Goal: Transaction & Acquisition: Purchase product/service

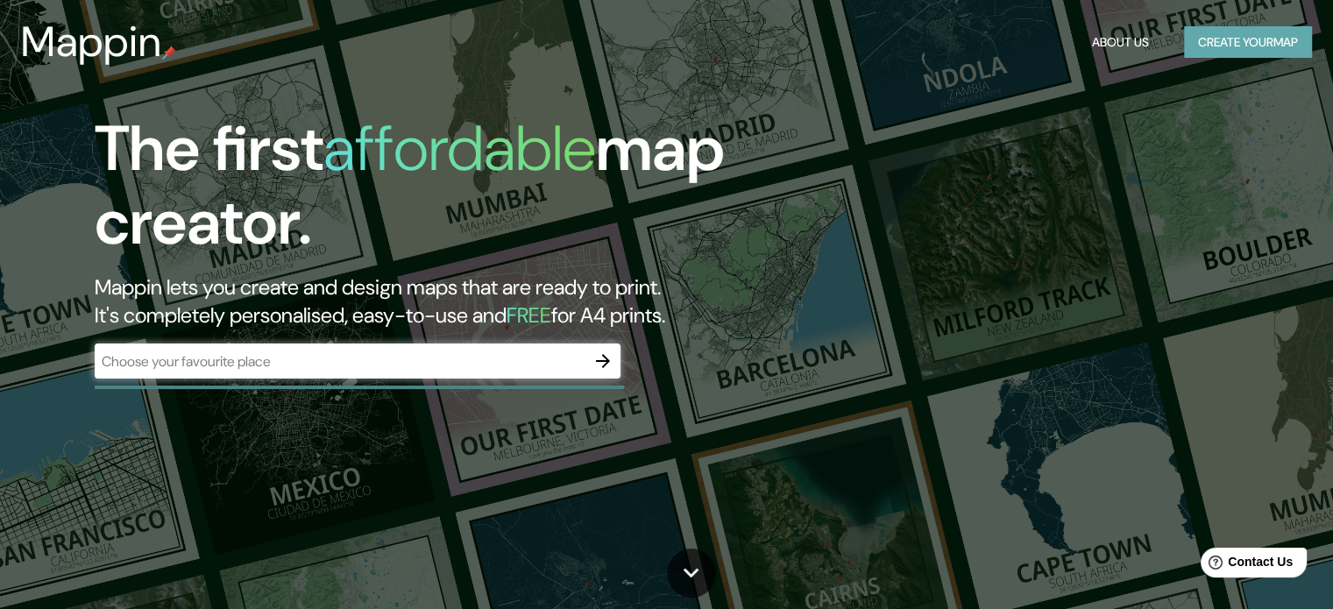
click at [1280, 38] on button "Create your map" at bounding box center [1248, 42] width 128 height 32
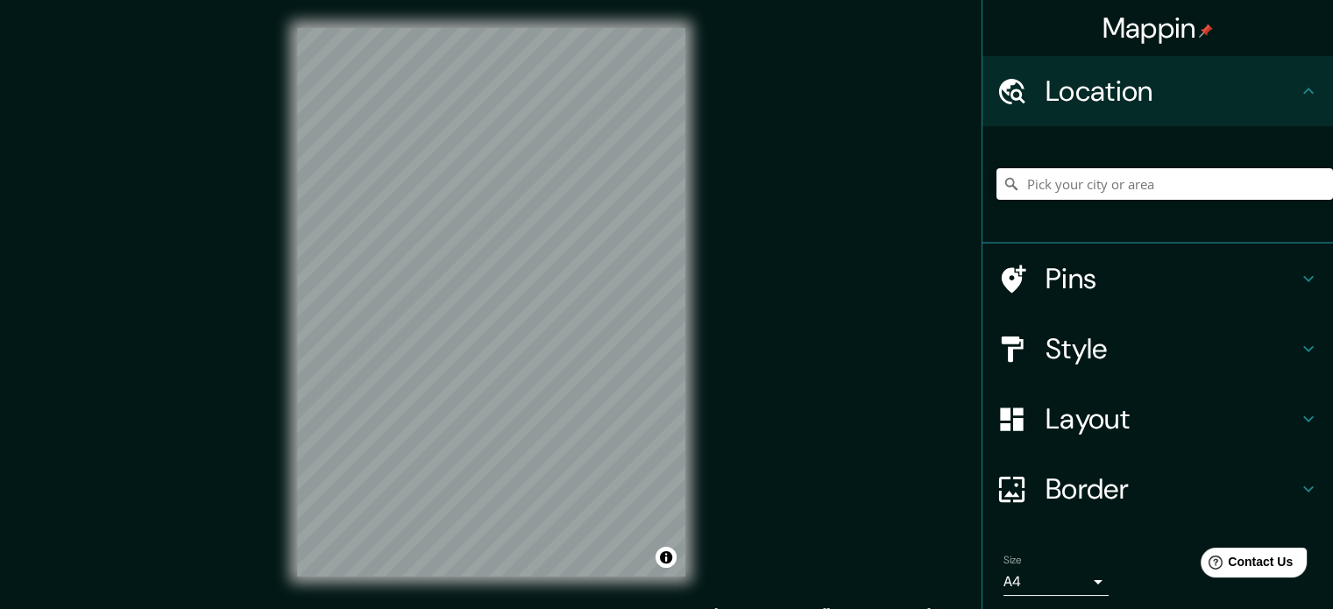
click at [699, 269] on div "© Mapbox © OpenStreetMap Improve this map" at bounding box center [491, 302] width 444 height 605
click at [854, 130] on div "Mappin Location Pins Style Layout Border Choose a border. Hint : you can make l…" at bounding box center [666, 316] width 1333 height 633
click at [1100, 357] on h4 "Style" at bounding box center [1172, 348] width 252 height 35
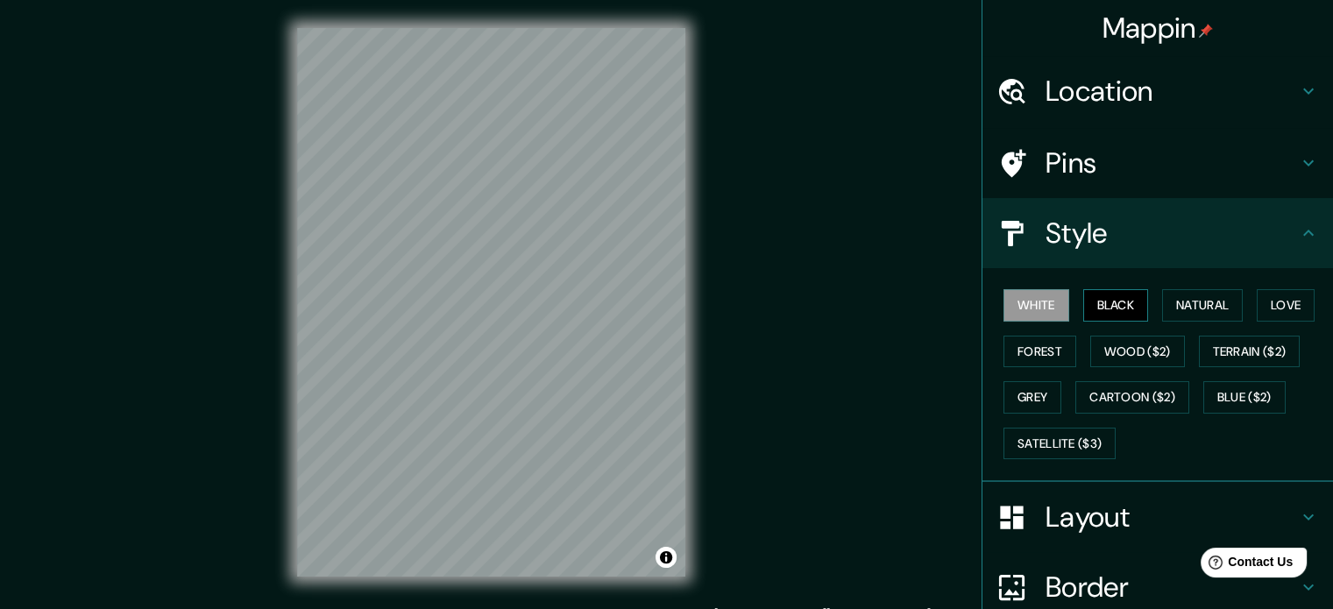
click at [1104, 296] on button "Black" at bounding box center [1116, 305] width 66 height 32
click at [1178, 297] on button "Natural" at bounding box center [1202, 305] width 81 height 32
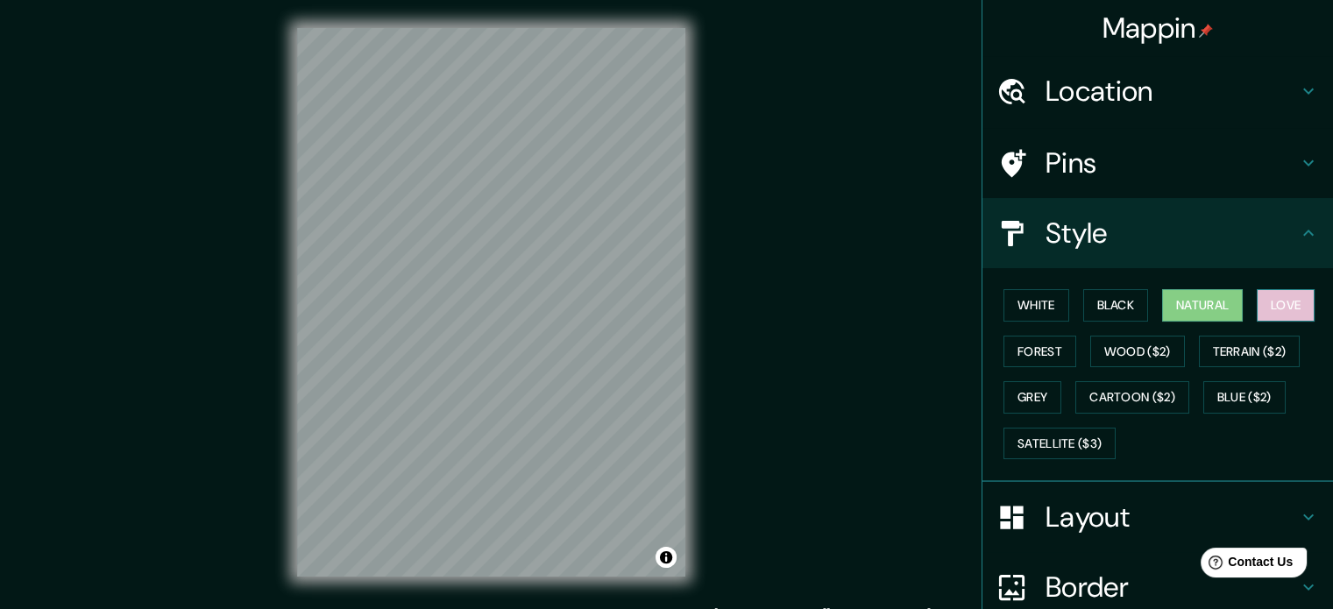
click at [1285, 306] on button "Love" at bounding box center [1286, 305] width 58 height 32
click at [1053, 345] on button "Forest" at bounding box center [1040, 352] width 73 height 32
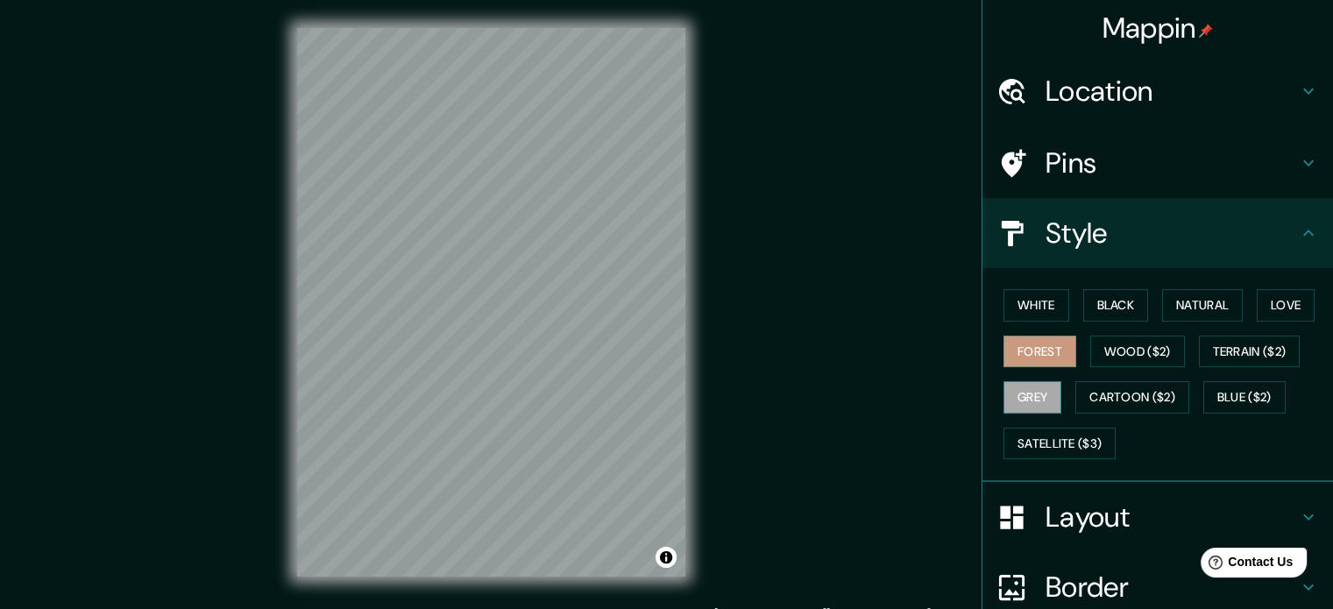
click at [1020, 399] on button "Grey" at bounding box center [1033, 397] width 58 height 32
click at [1090, 444] on button "Satellite ($3)" at bounding box center [1060, 444] width 112 height 32
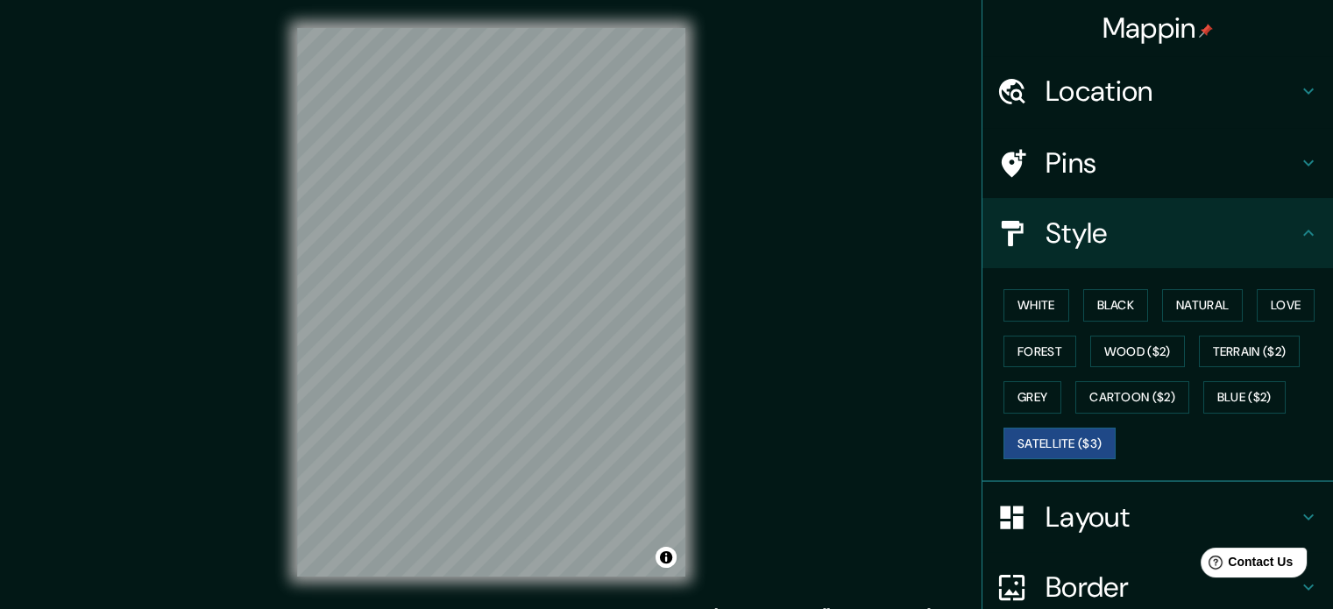
click at [770, 343] on div "Mappin Location Pins Style White Black Natural Love Forest Wood ($2) Terrain ($…" at bounding box center [666, 316] width 1333 height 633
click at [664, 556] on button "Toggle attribution" at bounding box center [666, 557] width 21 height 21
click at [575, 556] on link "Improve this map" at bounding box center [565, 557] width 87 height 12
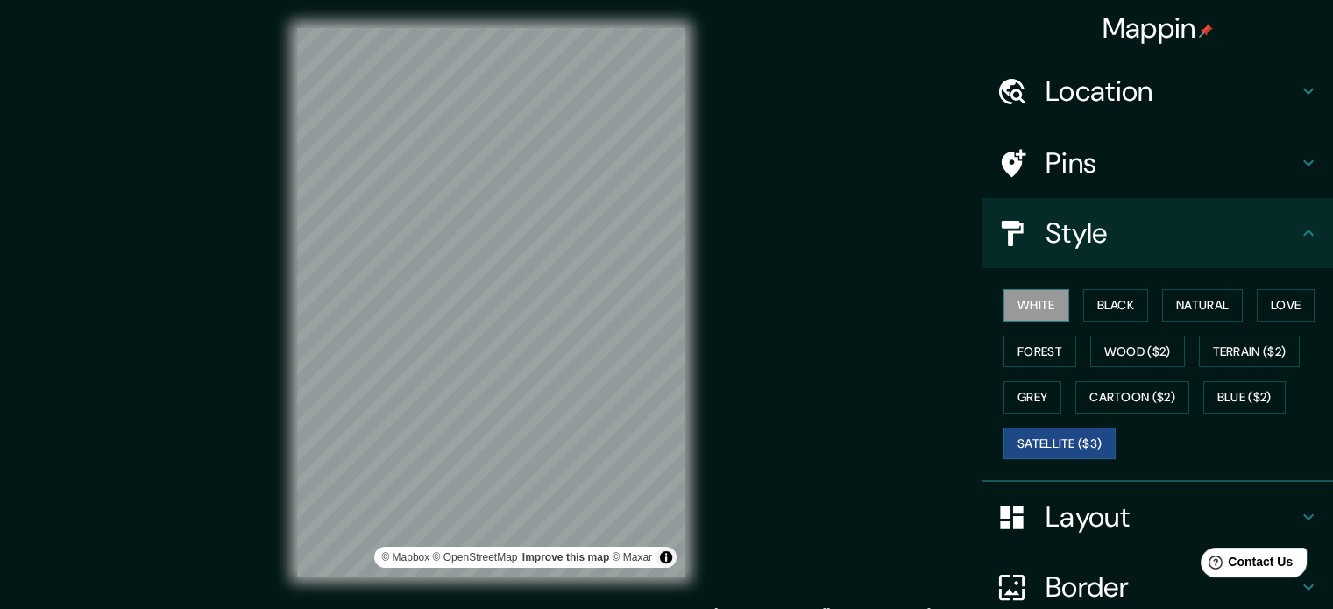
click at [1019, 309] on button "White" at bounding box center [1037, 305] width 66 height 32
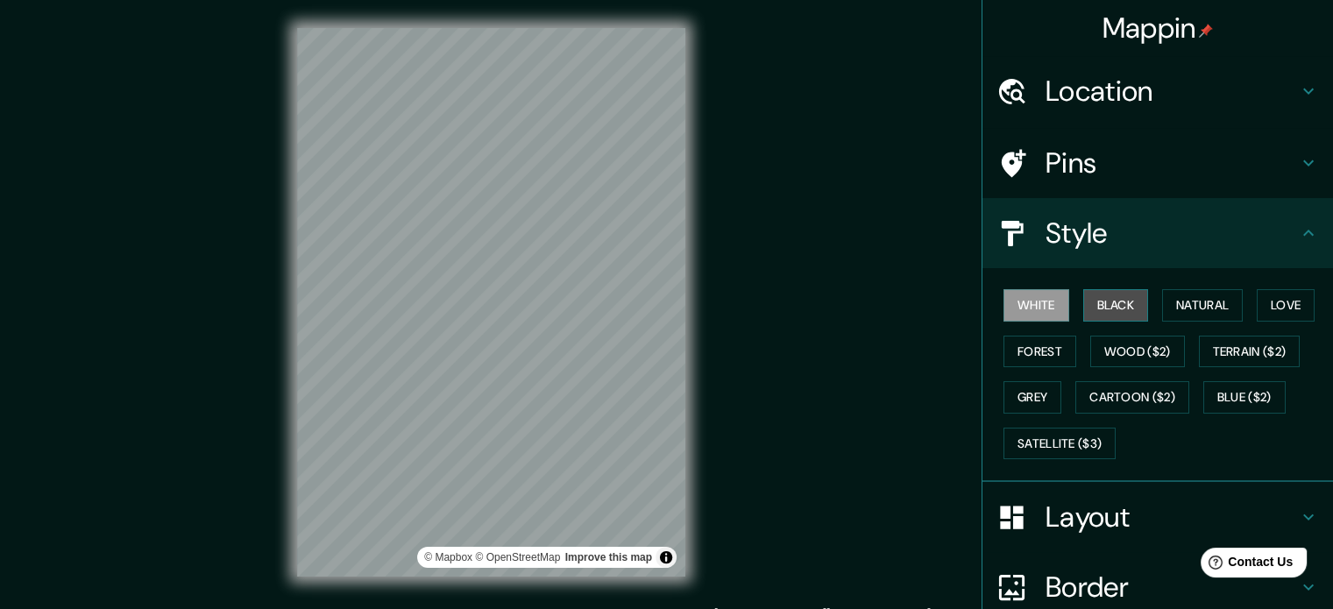
click at [1083, 308] on button "Black" at bounding box center [1116, 305] width 66 height 32
